Goal: Information Seeking & Learning: Compare options

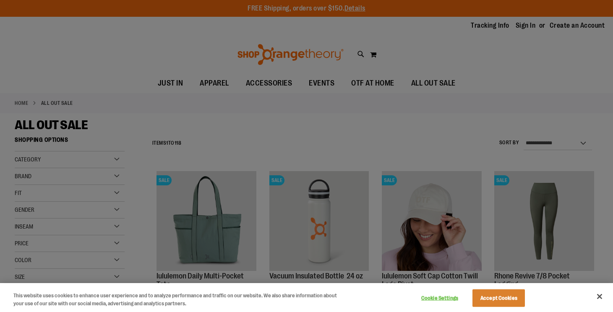
click at [232, 117] on div at bounding box center [306, 156] width 613 height 312
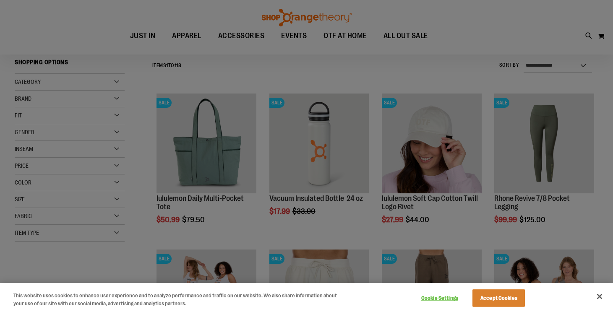
scroll to position [110, 0]
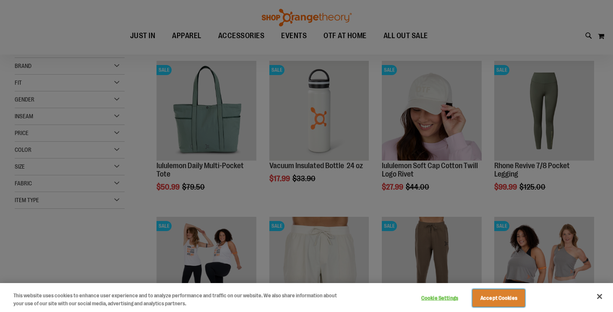
click at [498, 300] on button "Accept Cookies" at bounding box center [498, 298] width 52 height 18
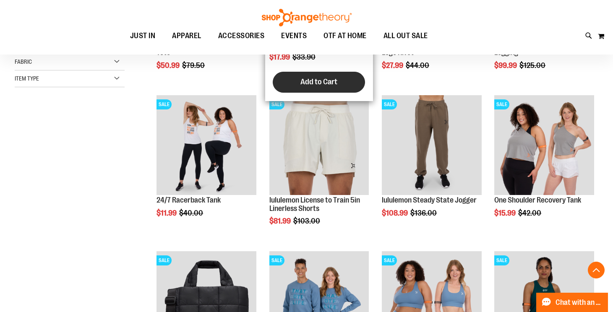
scroll to position [255, 0]
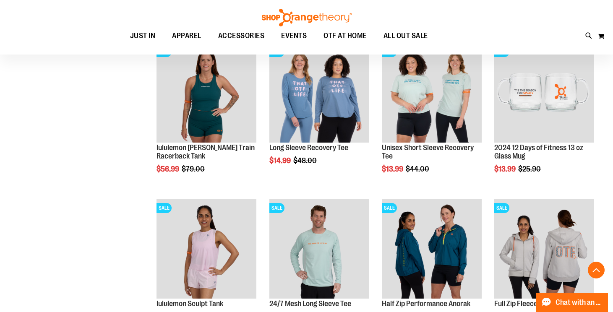
scroll to position [605, 0]
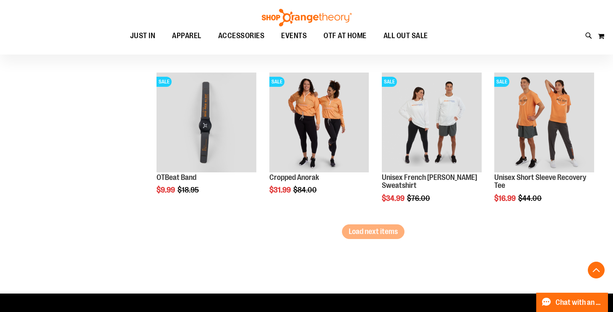
scroll to position [1357, 0]
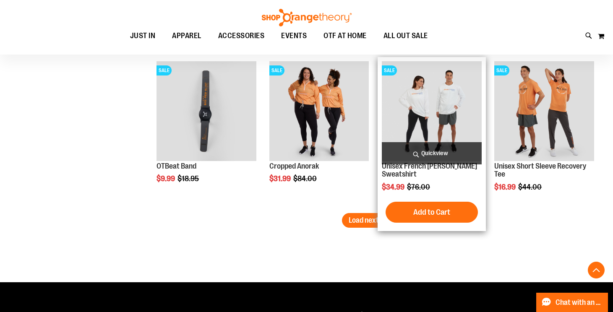
click at [380, 221] on div "SALE Unisex French Terry Crewneck Sweatshirt $34.99 Regular Price $76.00 Quickv…" at bounding box center [432, 144] width 108 height 174
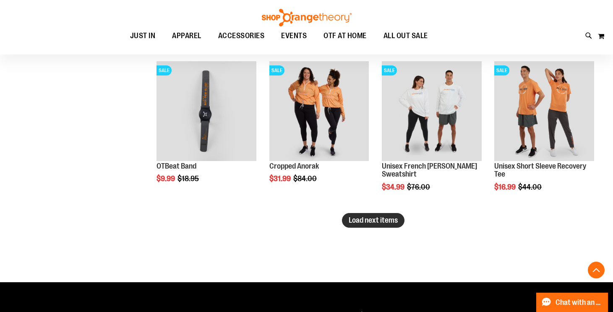
click at [366, 221] on span "Load next items" at bounding box center [373, 220] width 49 height 8
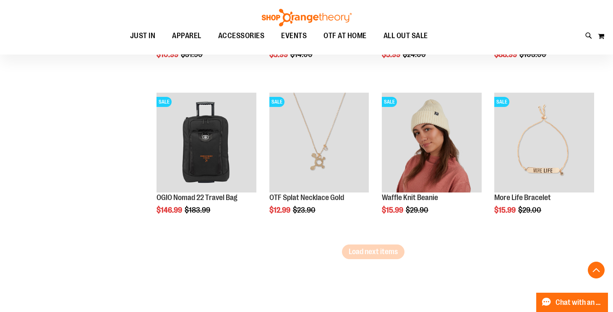
scroll to position [1816, 0]
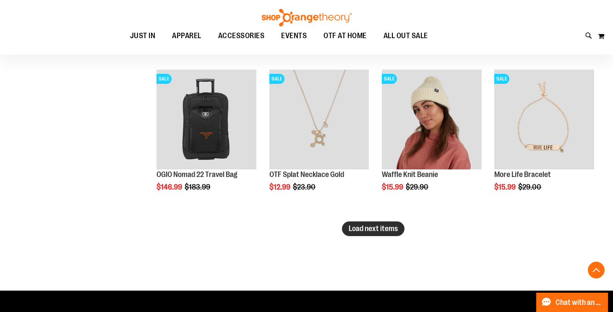
click at [385, 229] on span "Load next items" at bounding box center [373, 228] width 49 height 8
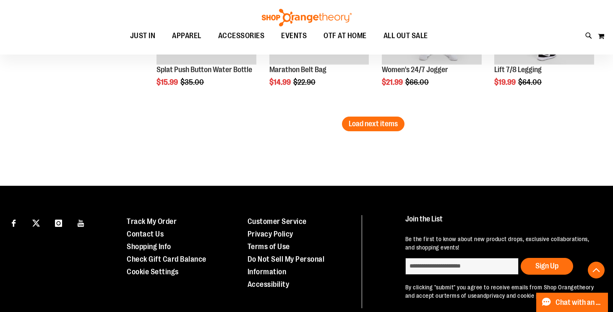
scroll to position [2393, 0]
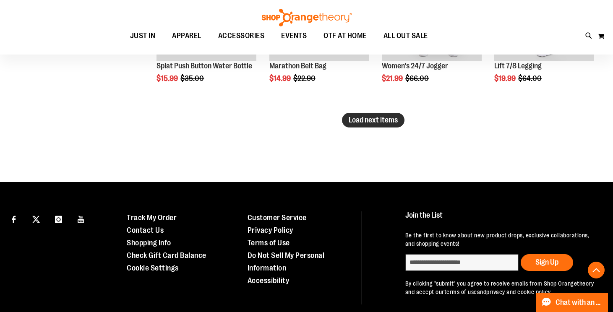
click at [381, 120] on span "Load next items" at bounding box center [373, 120] width 49 height 8
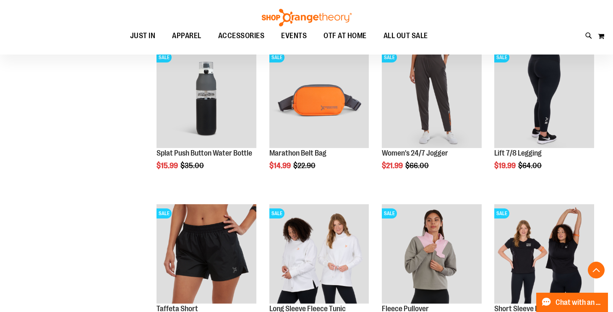
scroll to position [2136, 0]
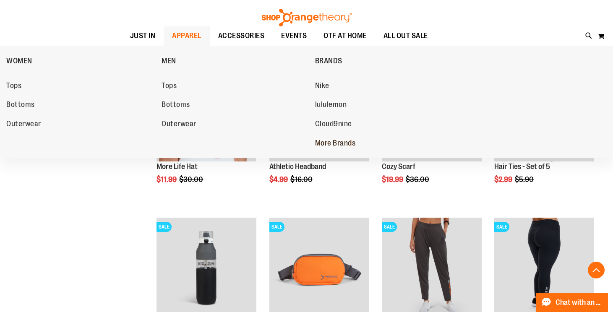
click at [333, 144] on span "More Brands" at bounding box center [335, 144] width 41 height 10
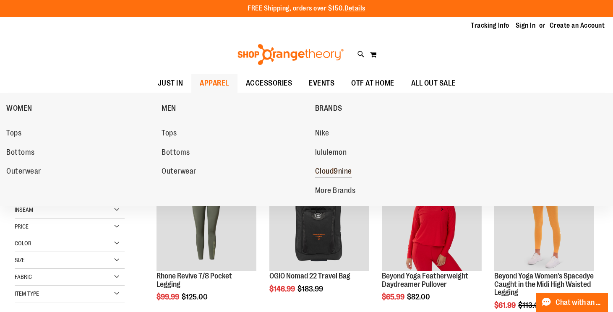
click at [340, 174] on span "Cloud9nine" at bounding box center [333, 172] width 37 height 10
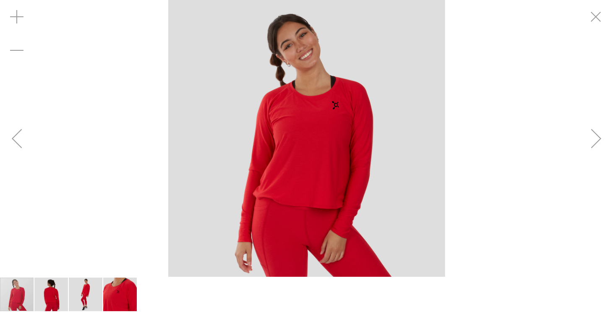
click at [594, 143] on div "Next" at bounding box center [596, 139] width 34 height 34
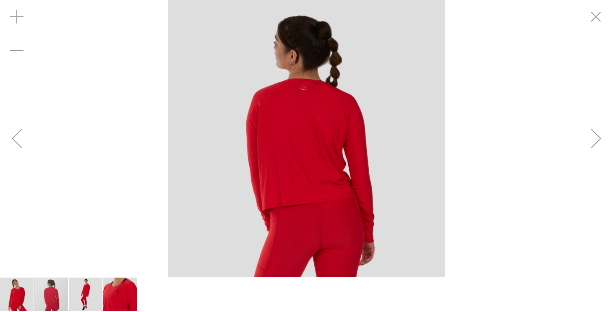
click at [594, 143] on div "Next" at bounding box center [596, 139] width 34 height 34
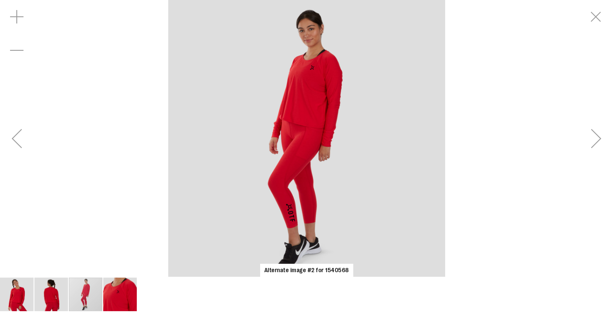
click at [594, 143] on div "Next" at bounding box center [596, 139] width 34 height 34
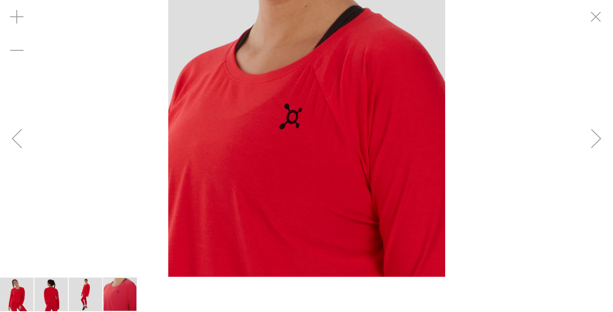
scroll to position [139, 0]
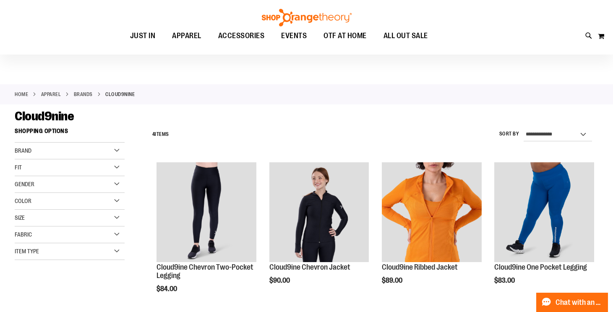
scroll to position [6, 0]
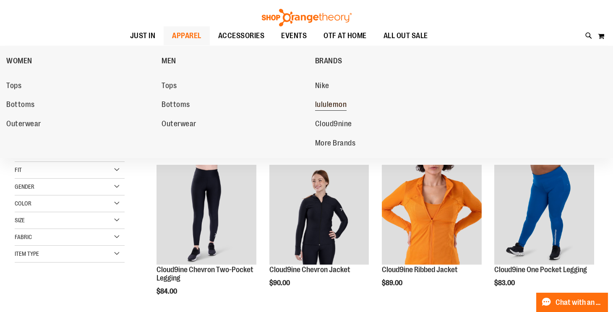
click at [336, 107] on span "lululemon" at bounding box center [331, 105] width 32 height 10
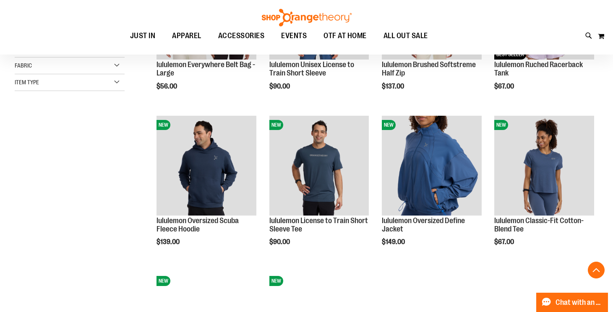
scroll to position [223, 0]
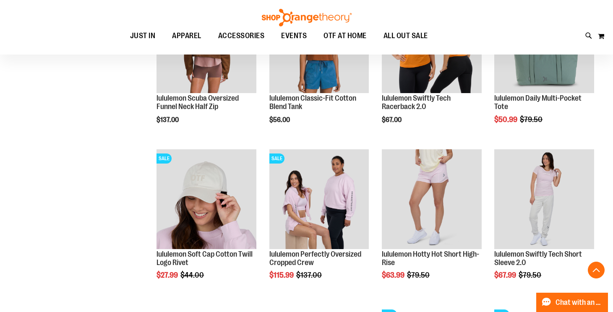
scroll to position [646, 0]
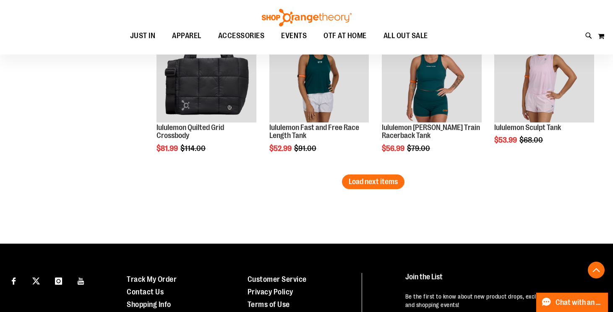
scroll to position [1500, 0]
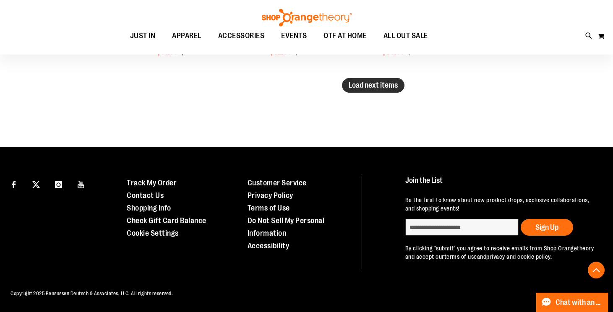
click at [376, 81] on span "Load next items" at bounding box center [373, 85] width 49 height 8
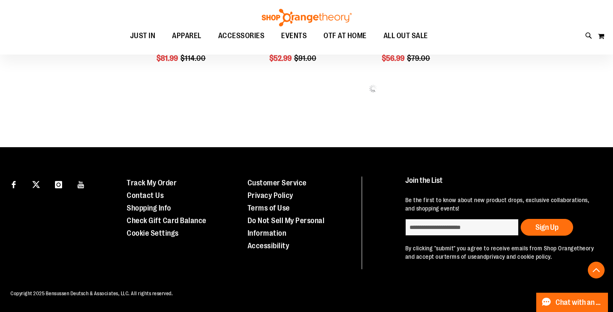
scroll to position [1500, 0]
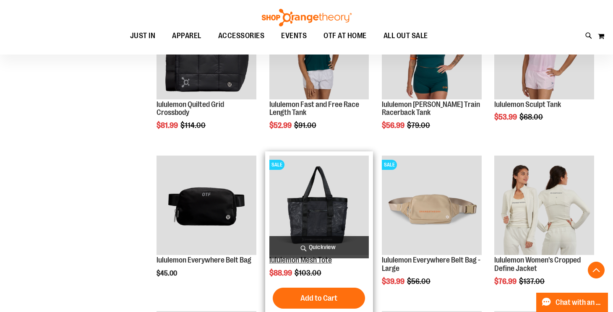
scroll to position [1380, 0]
